Goal: Information Seeking & Learning: Learn about a topic

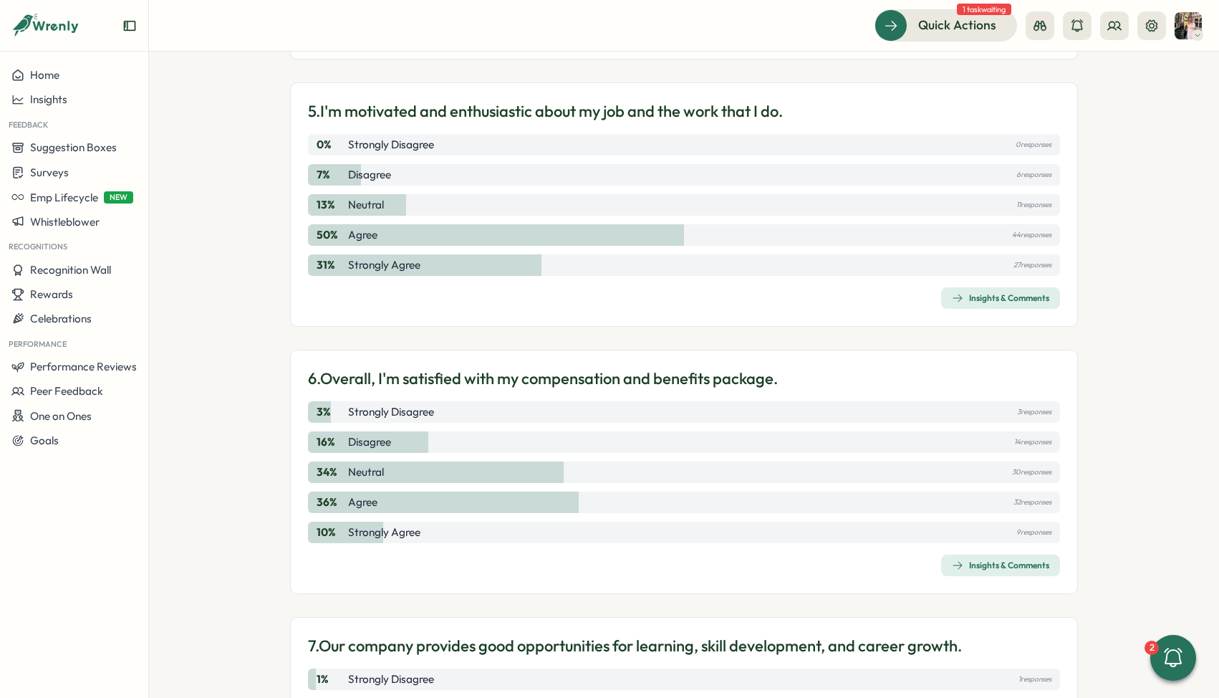
scroll to position [1358, 0]
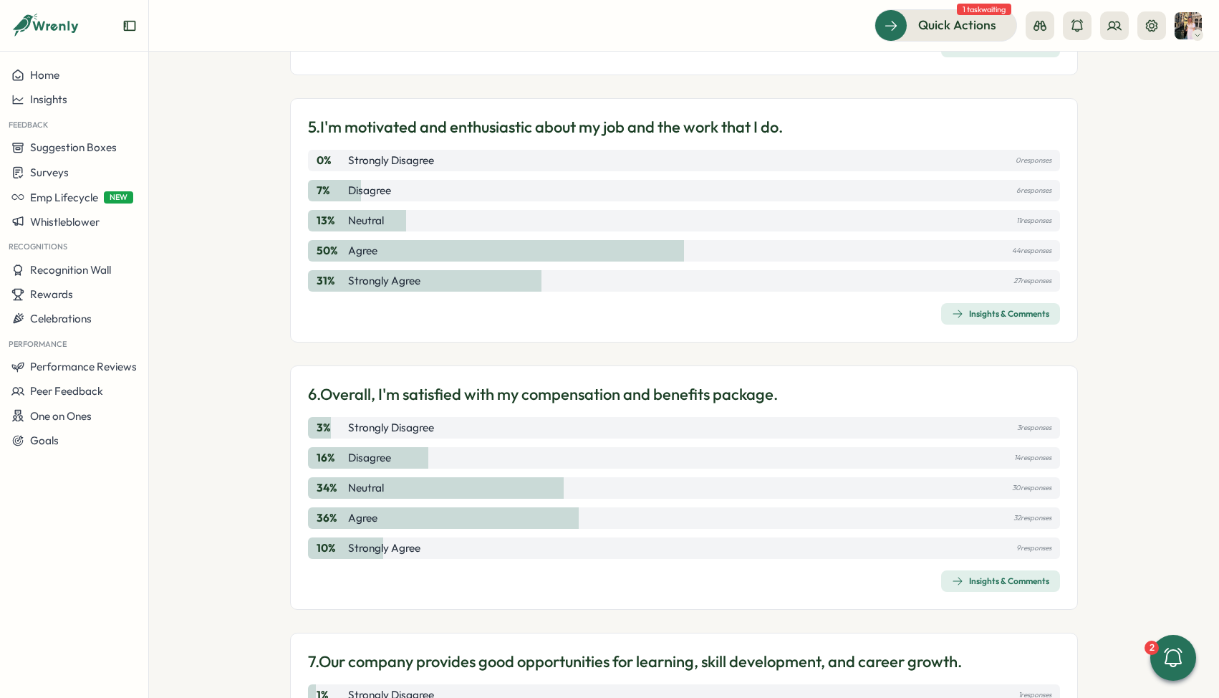
click at [1021, 583] on div "Insights & Comments" at bounding box center [1000, 580] width 97 height 11
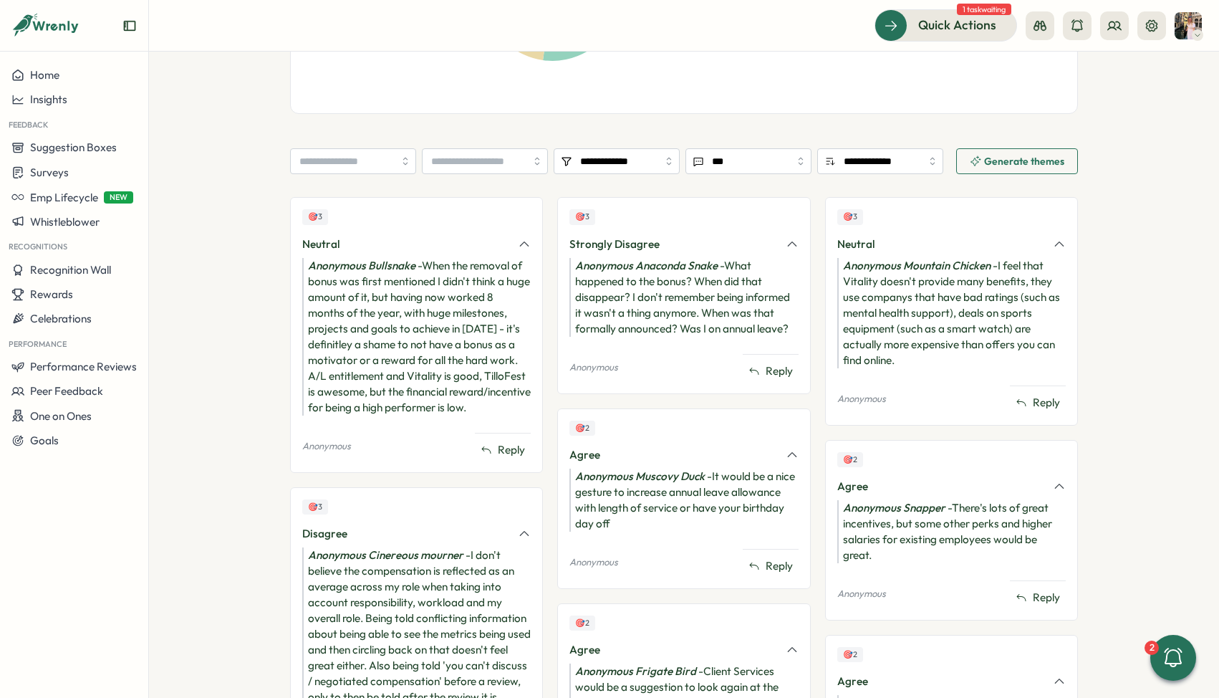
scroll to position [511, 0]
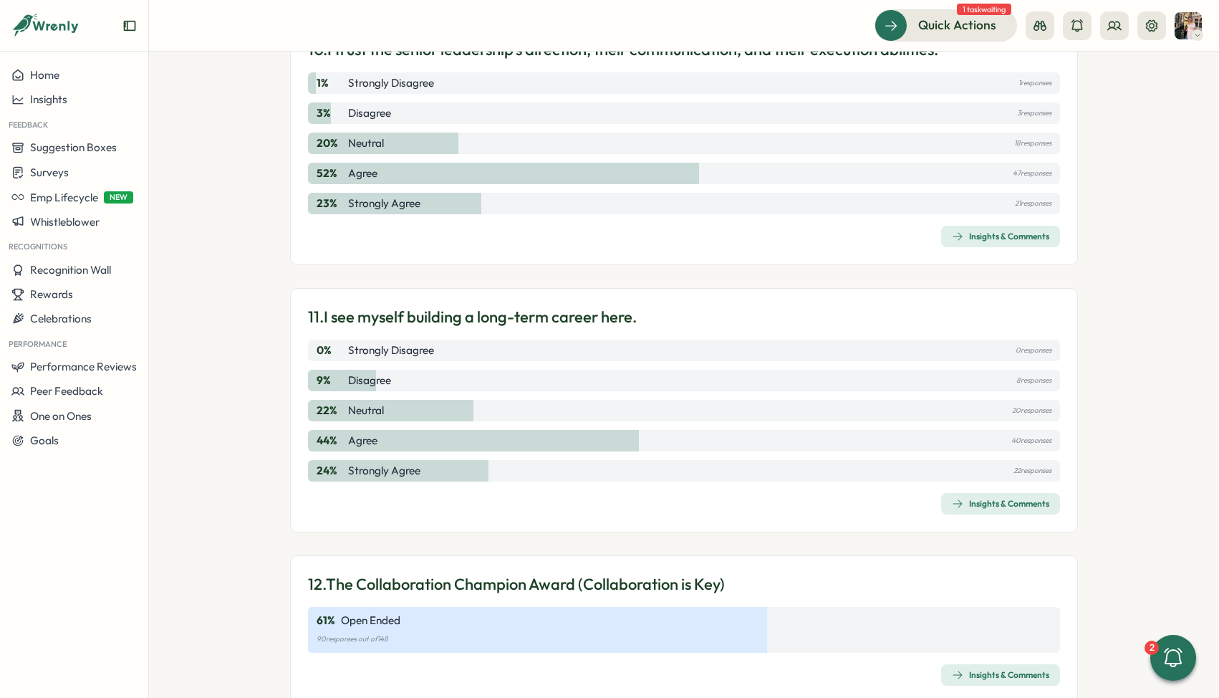
scroll to position [2771, 0]
click at [975, 238] on div "Insights & Comments" at bounding box center [1000, 235] width 97 height 11
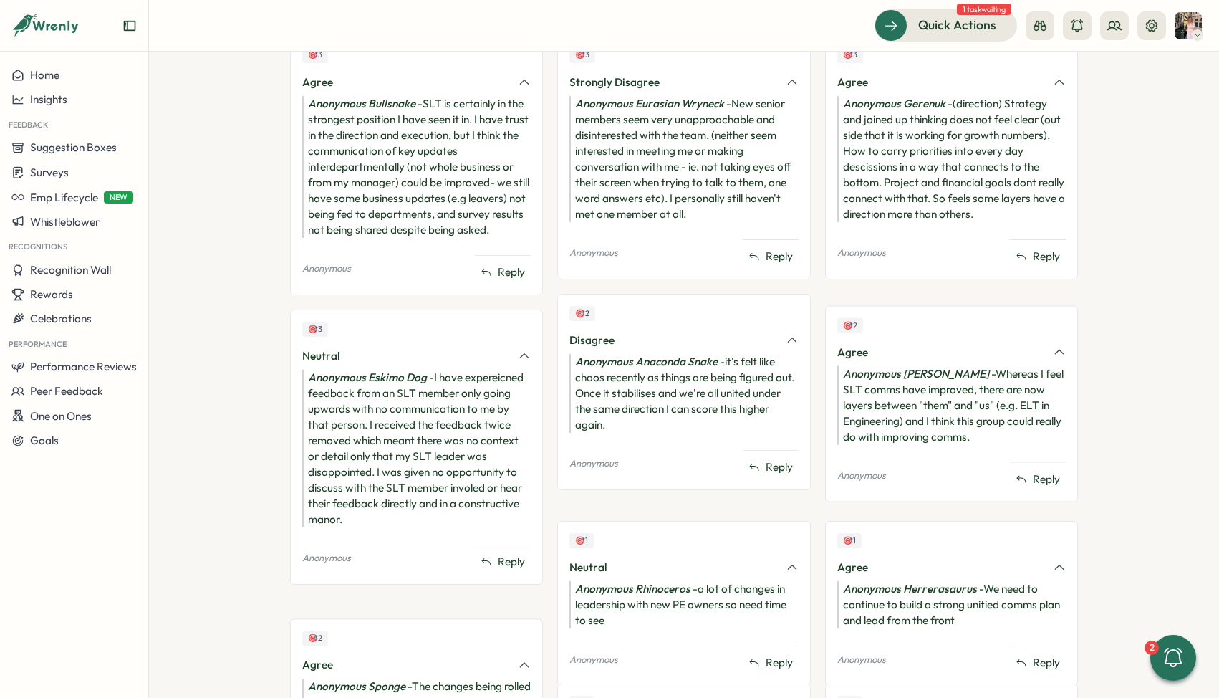
scroll to position [788, 0]
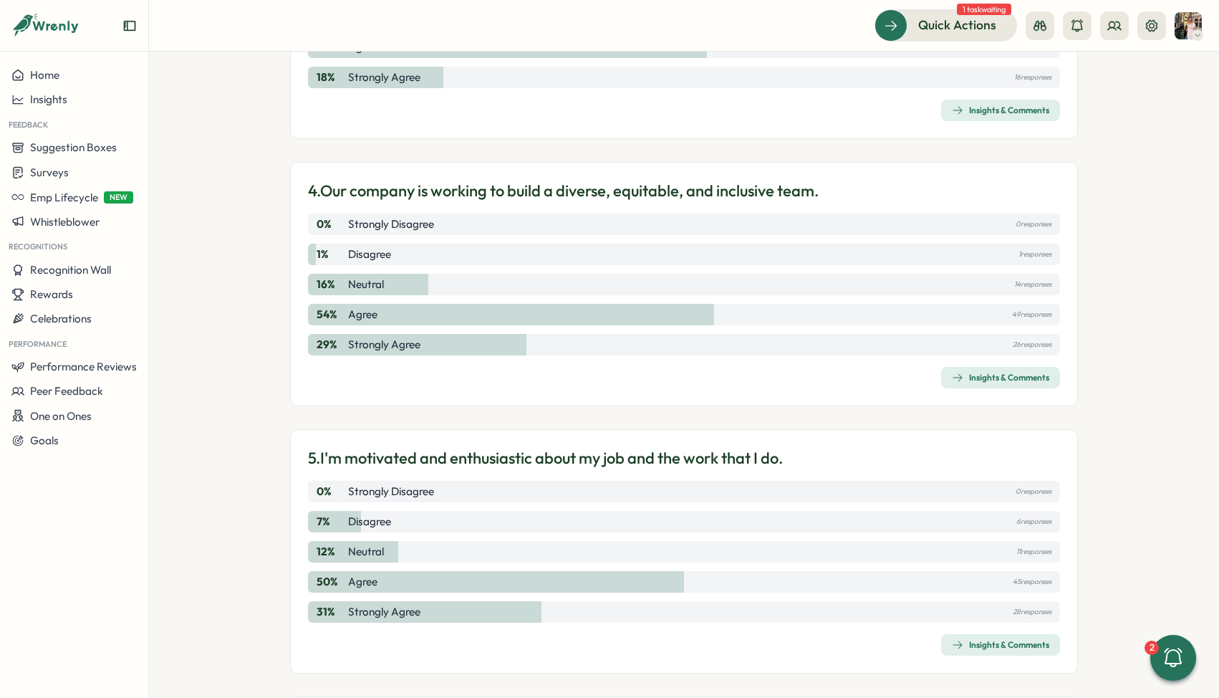
scroll to position [1025, 0]
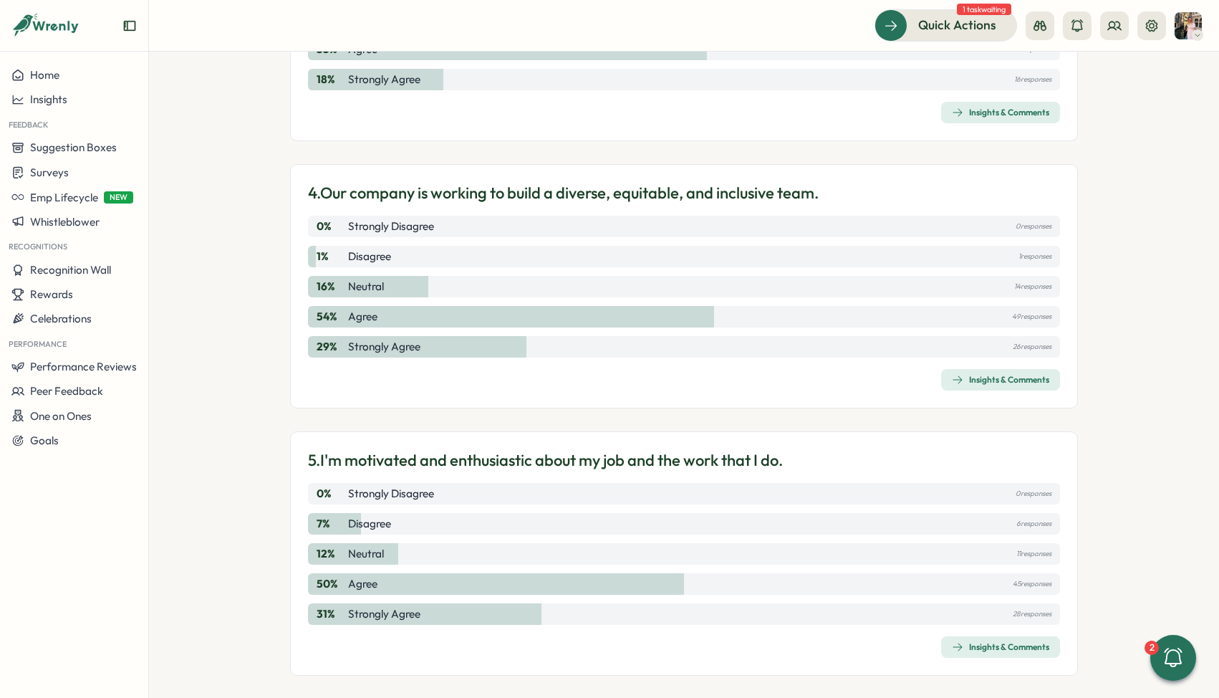
click at [978, 662] on div "5. I'm motivated and enthusiastic about my job and the work that I do. 0 % Stro…" at bounding box center [684, 553] width 788 height 244
click at [970, 639] on span "Insights & Comments" at bounding box center [1000, 647] width 97 height 20
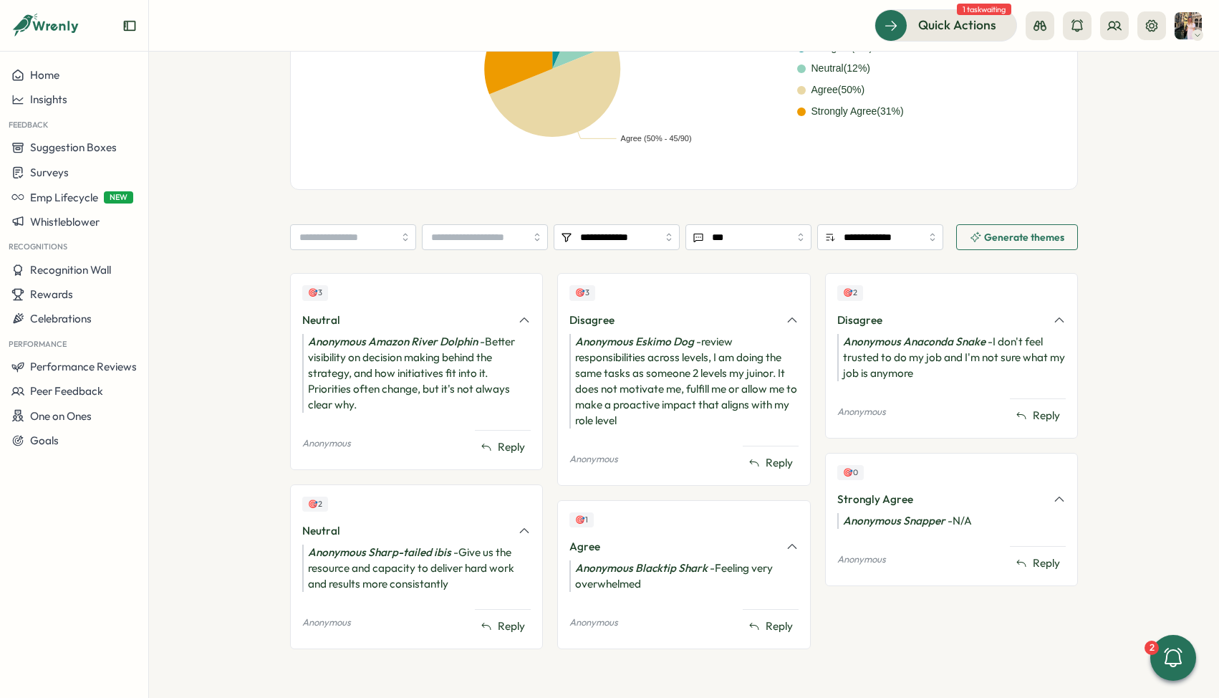
scroll to position [433, 0]
click at [510, 232] on input "search" at bounding box center [485, 238] width 126 height 26
type input "*****"
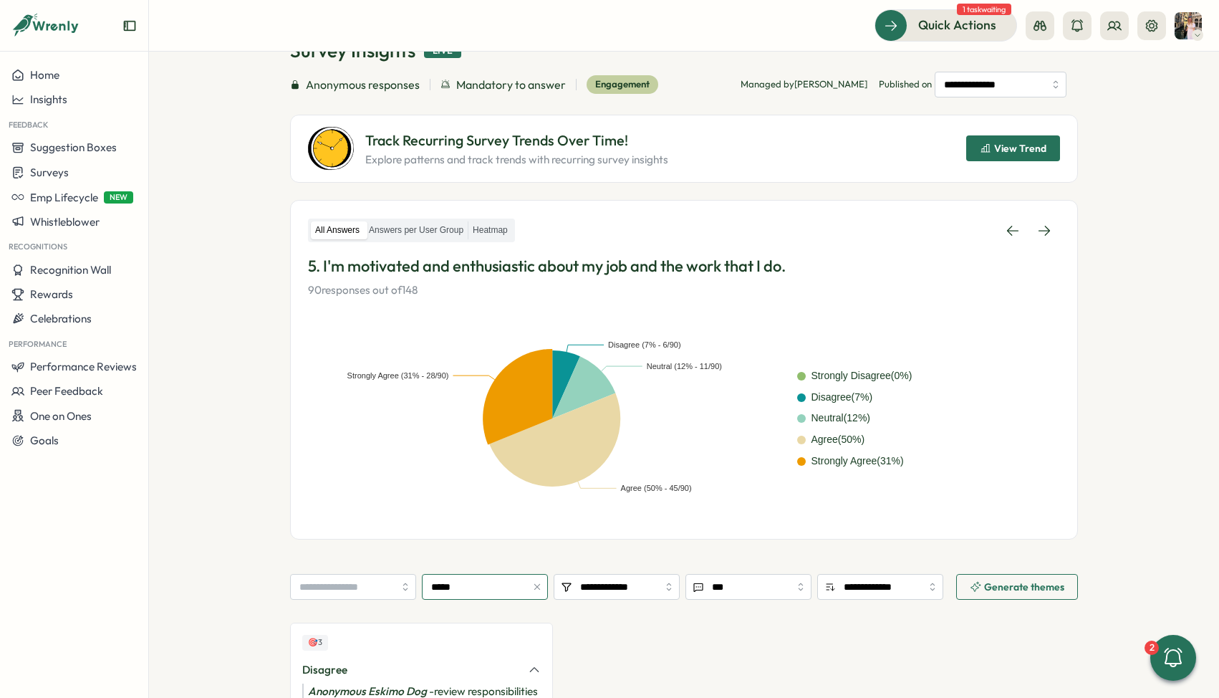
scroll to position [0, 0]
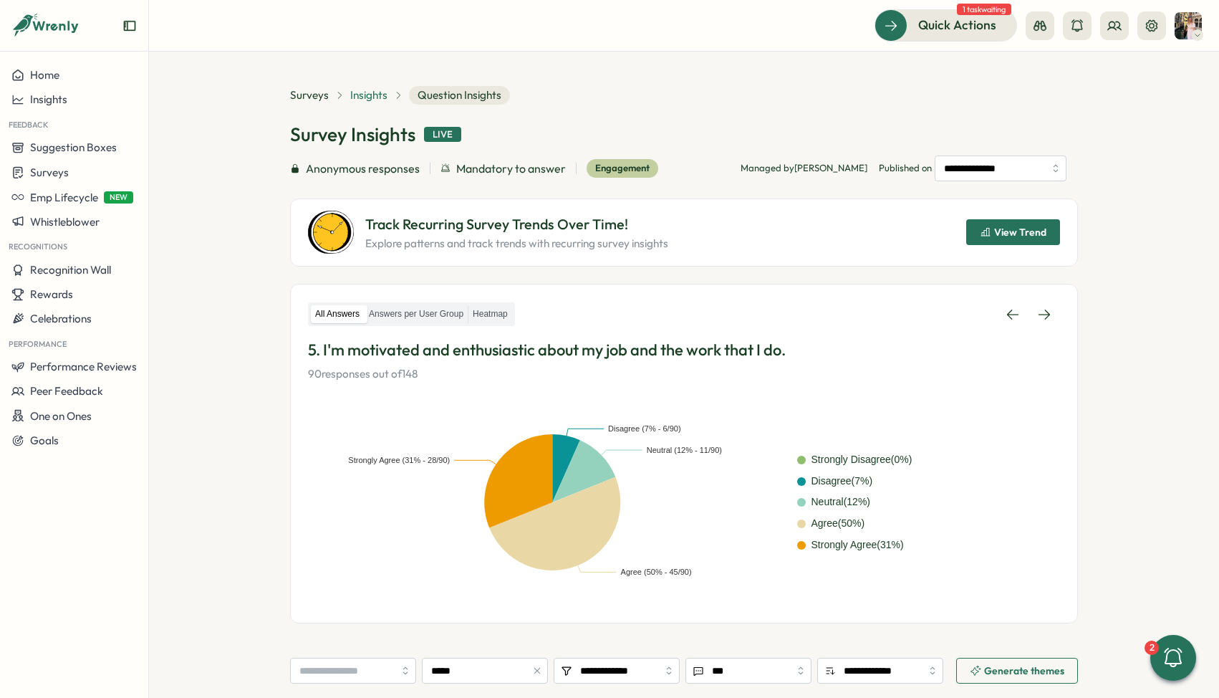
click at [352, 88] on span "Insights" at bounding box center [368, 95] width 37 height 16
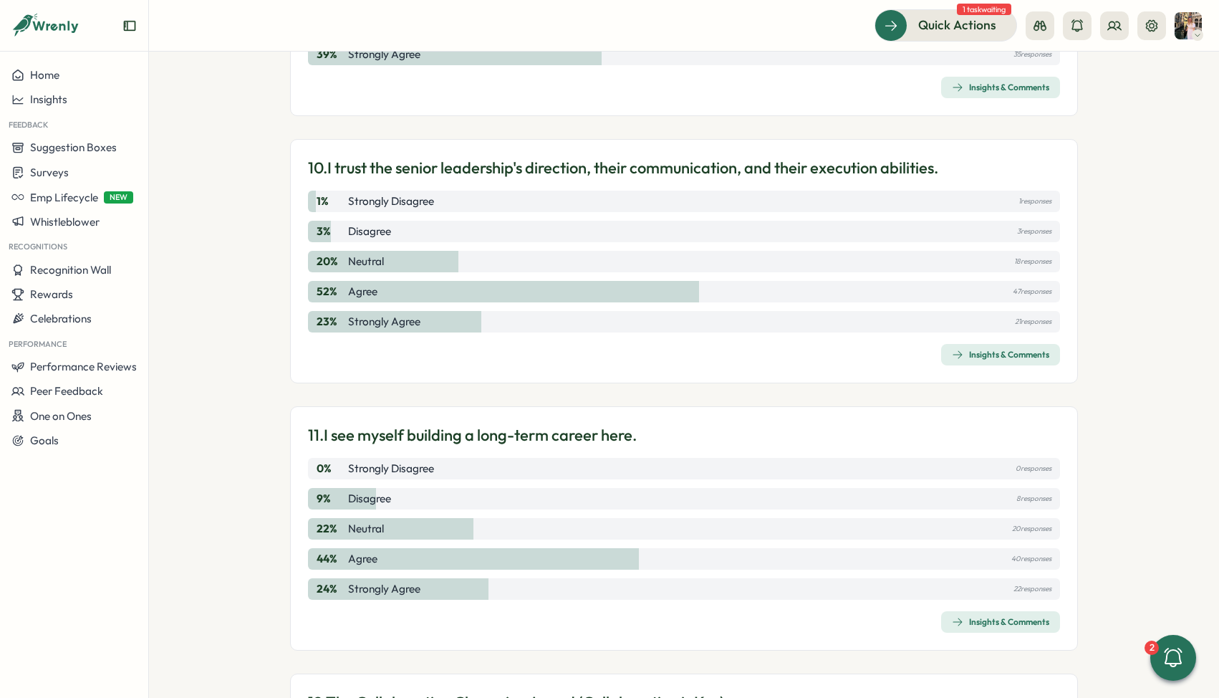
scroll to position [2650, 0]
click at [967, 624] on div "Insights & Comments" at bounding box center [1000, 622] width 97 height 11
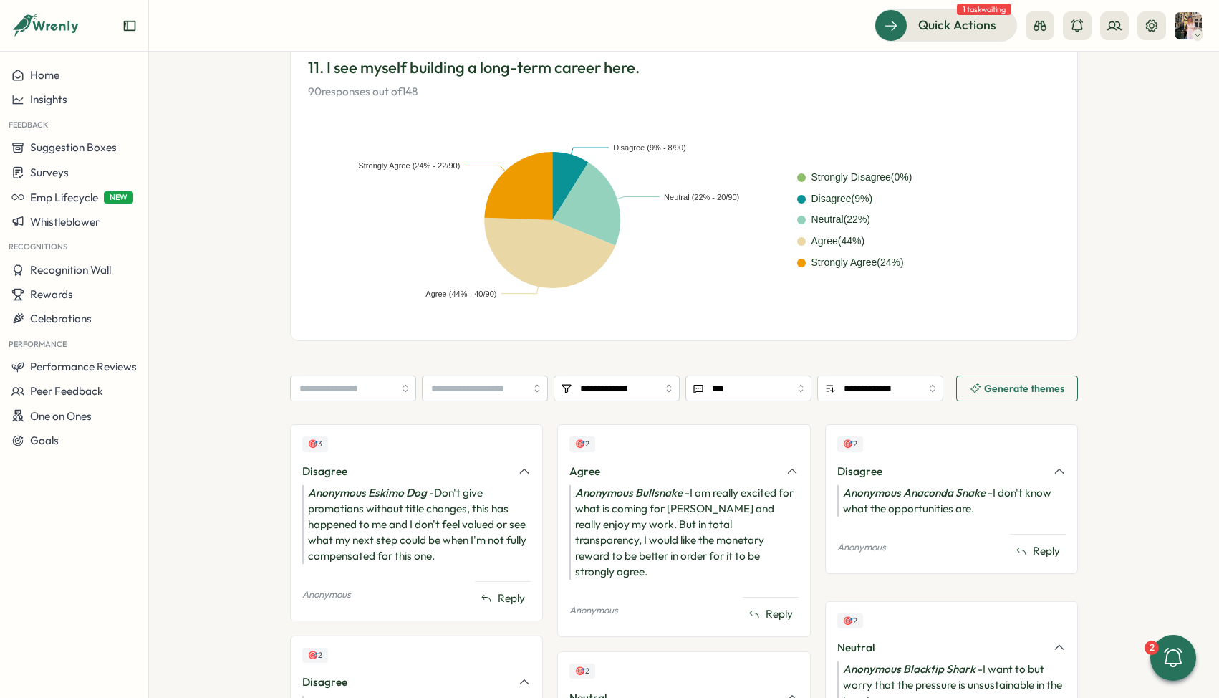
scroll to position [283, 0]
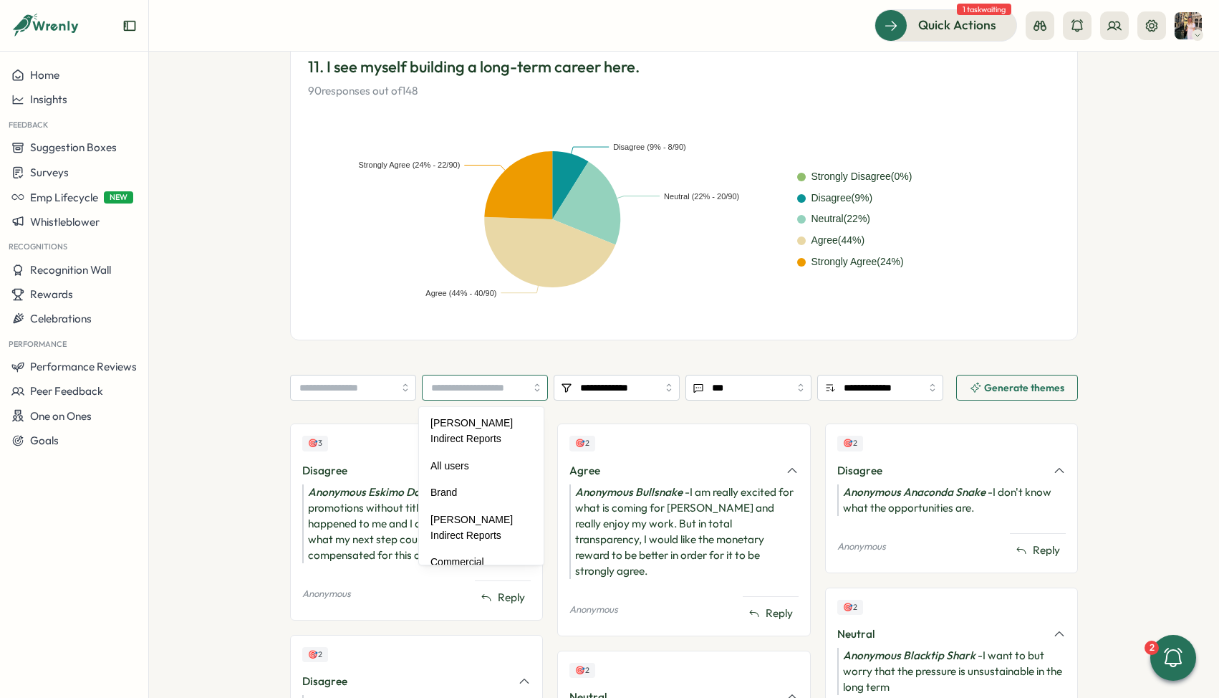
click at [465, 385] on input "search" at bounding box center [485, 388] width 126 height 26
type input "*****"
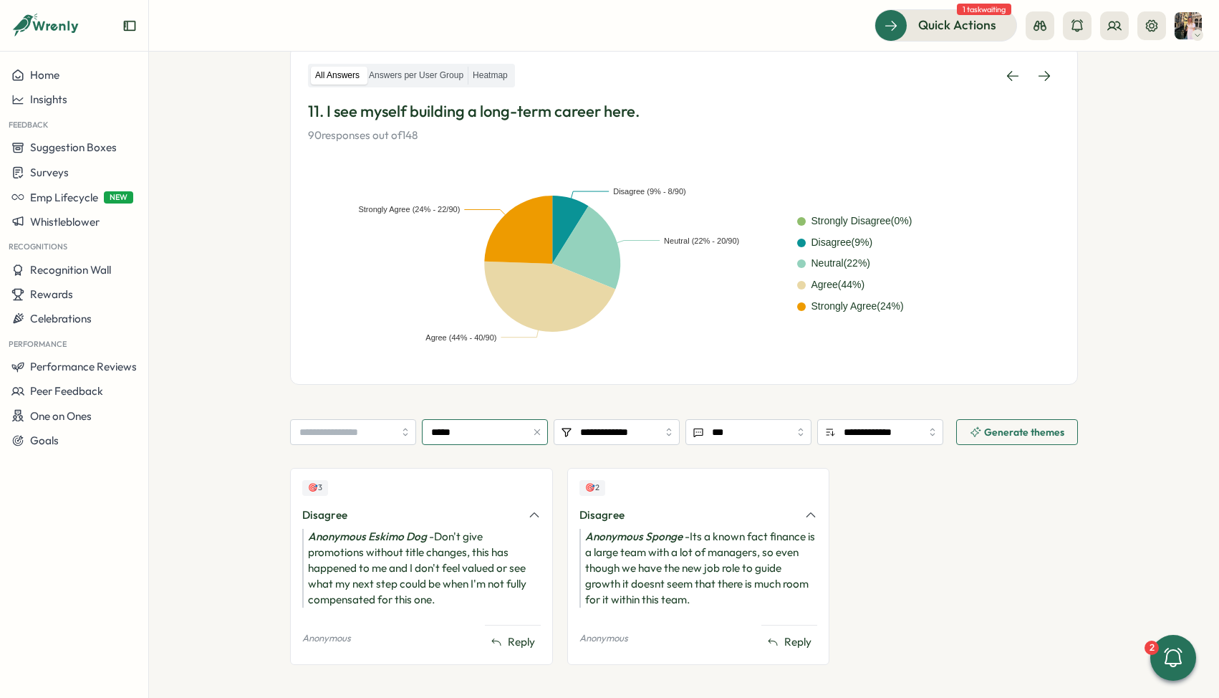
scroll to position [254, 0]
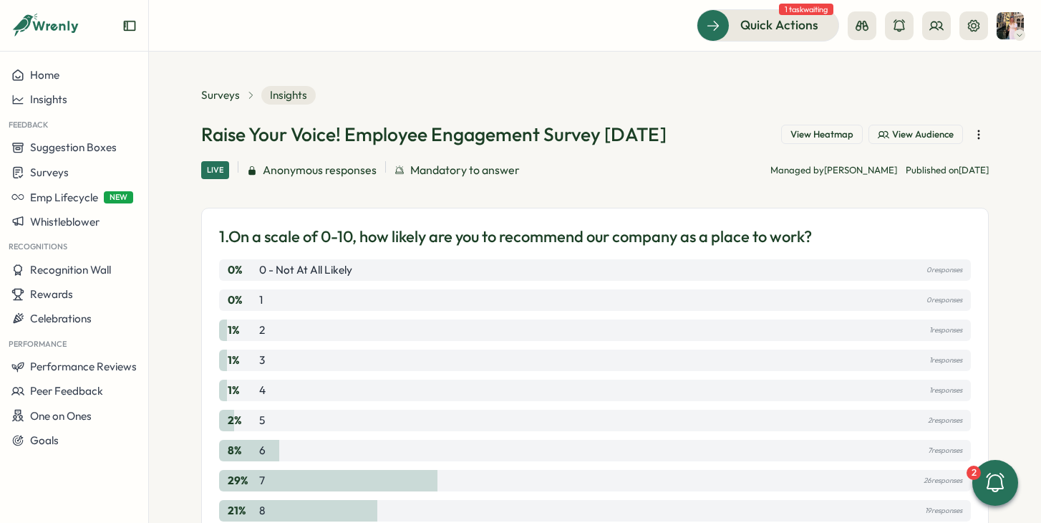
scroll to position [339, 0]
